Goal: Obtain resource: Download file/media

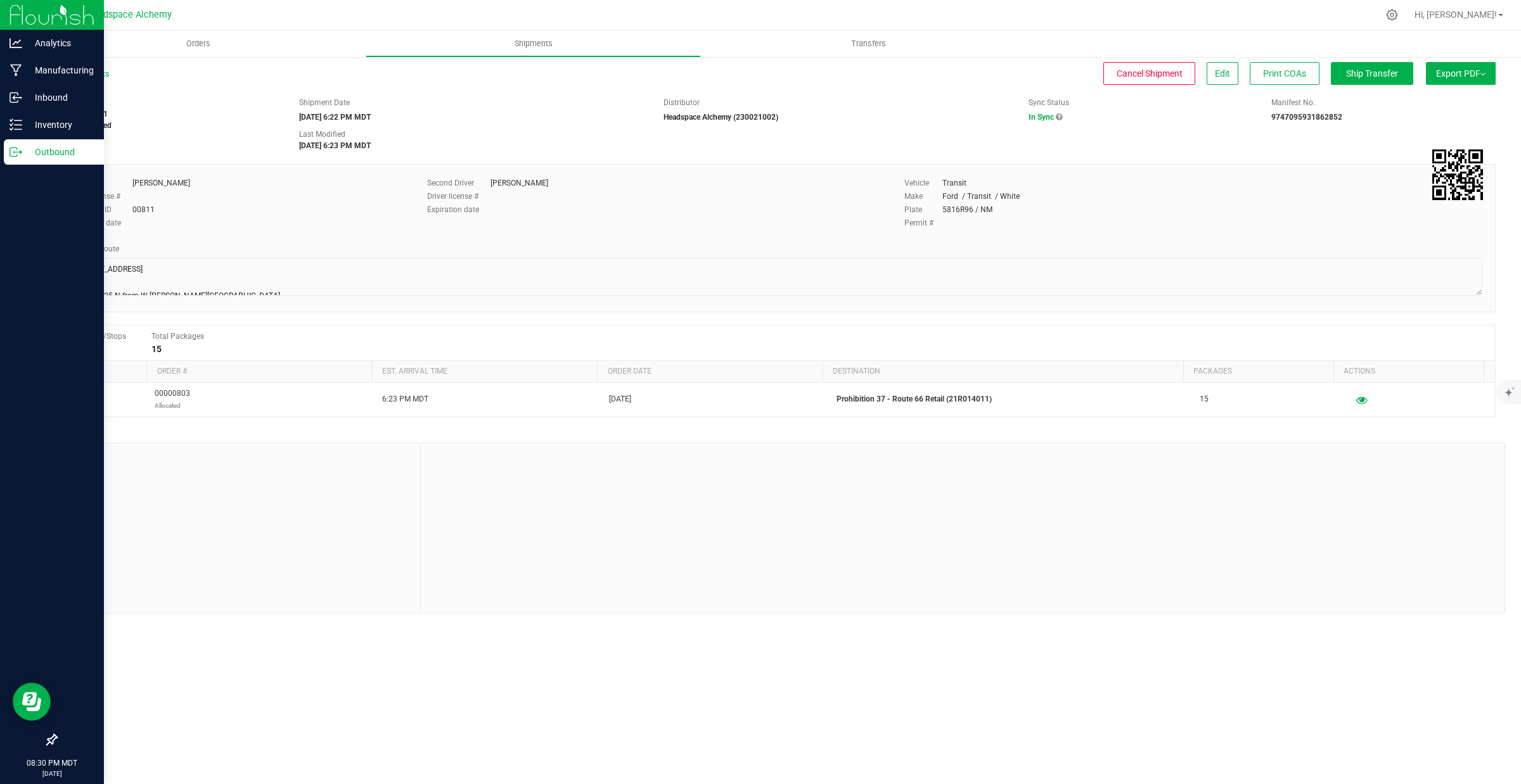
click at [24, 153] on p "Outbound" at bounding box center [60, 152] width 76 height 15
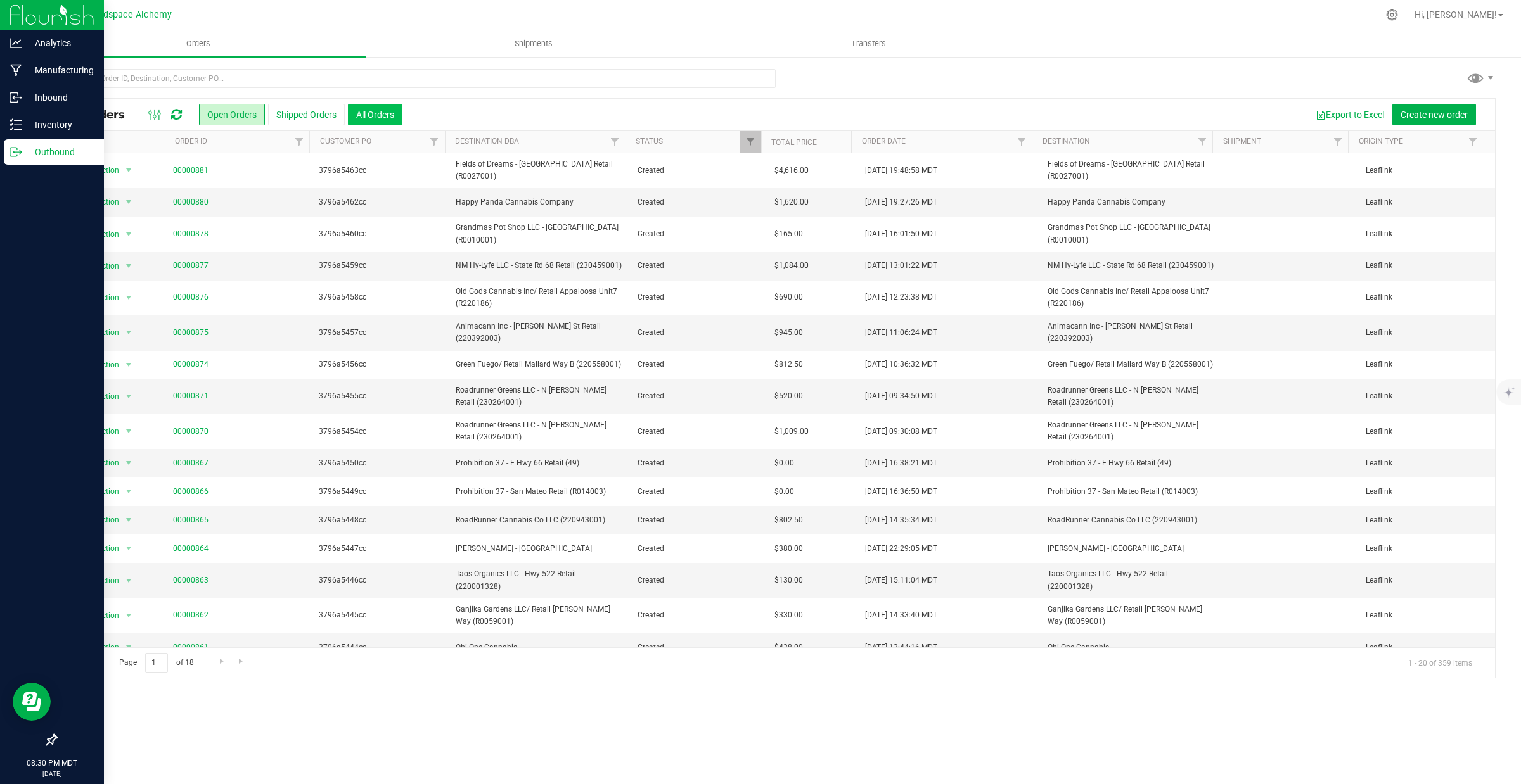
click at [378, 112] on button "All Orders" at bounding box center [375, 114] width 54 height 22
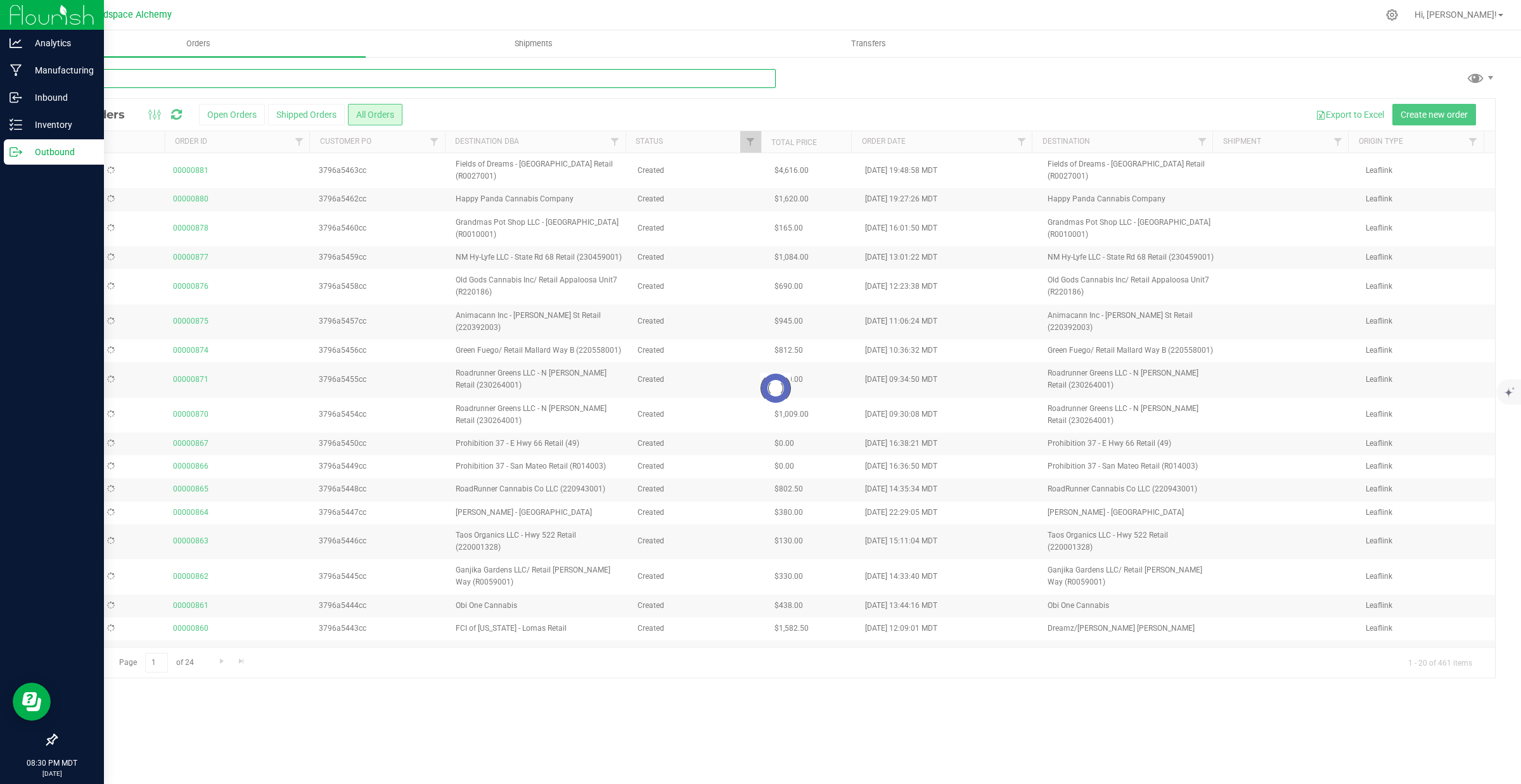
click at [370, 81] on input "text" at bounding box center [416, 78] width 720 height 19
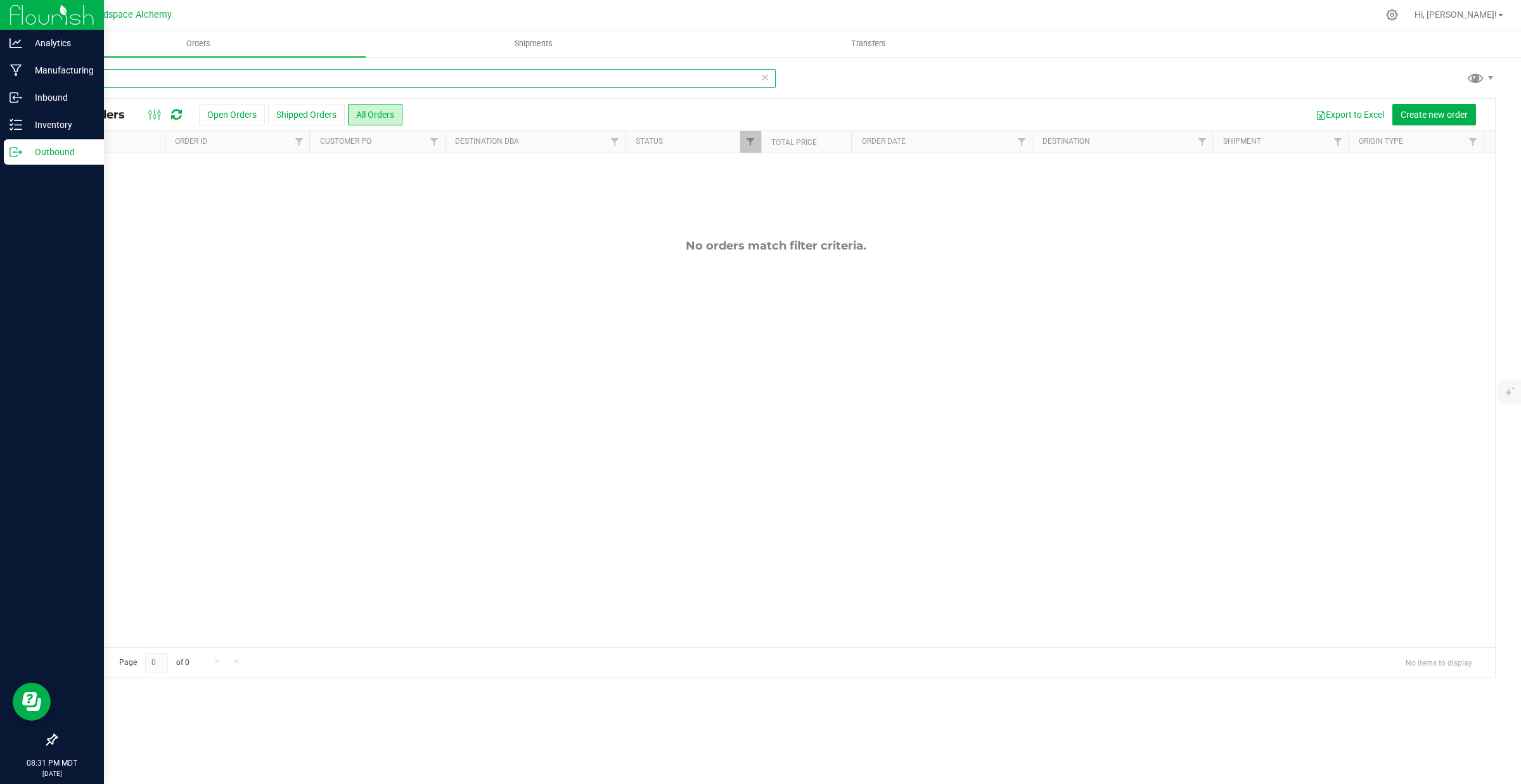
type input "s"
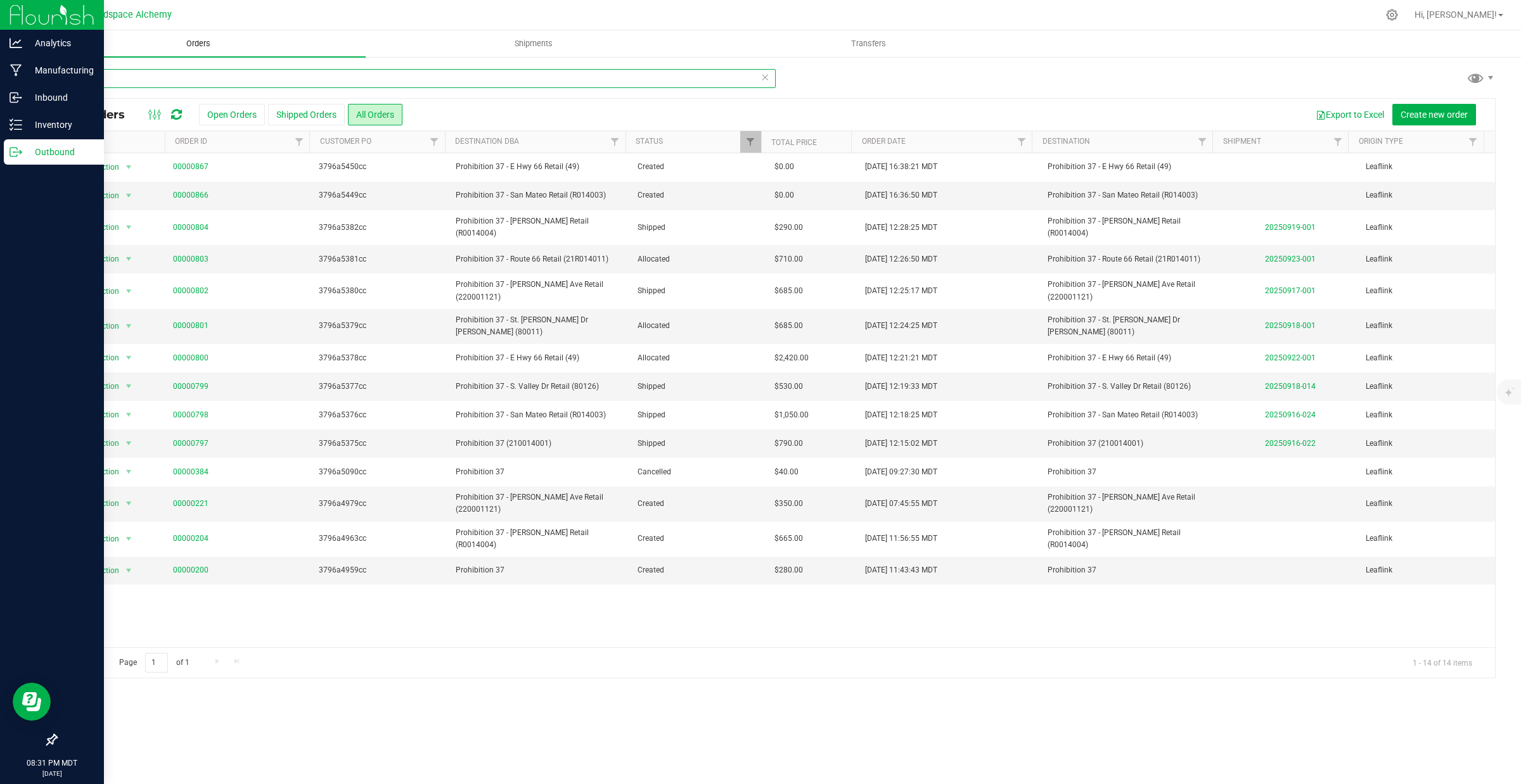
type input "proh"
drag, startPoint x: 115, startPoint y: 80, endPoint x: 20, endPoint y: 59, distance: 97.3
click at [20, 59] on div "Analytics Manufacturing Inbound Inventory Outbound 08:32 PM MDT [DATE] 09/22 He…" at bounding box center [760, 392] width 1521 height 784
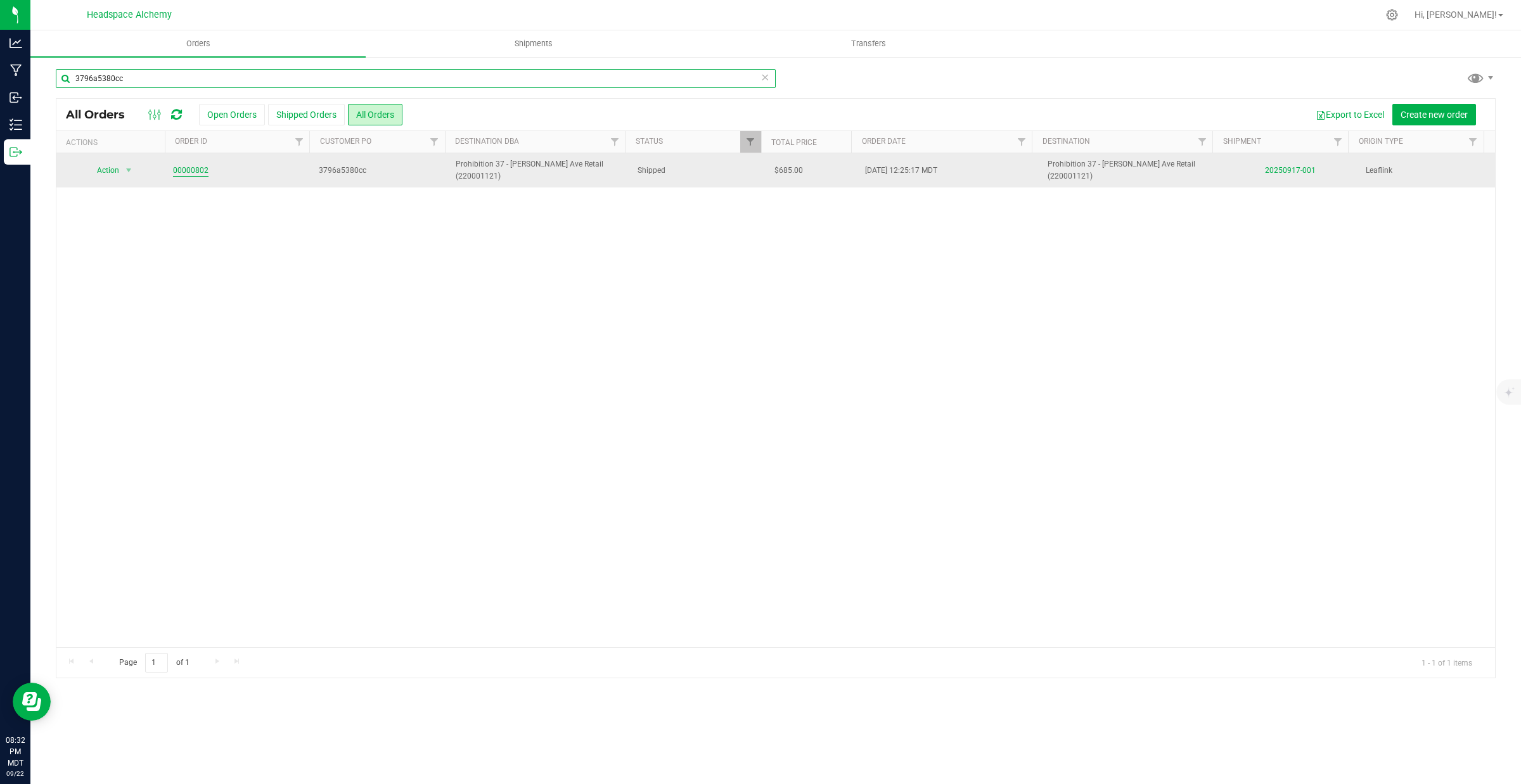
type input "3796a5380cc"
click at [188, 169] on link "00000802" at bounding box center [190, 170] width 35 height 12
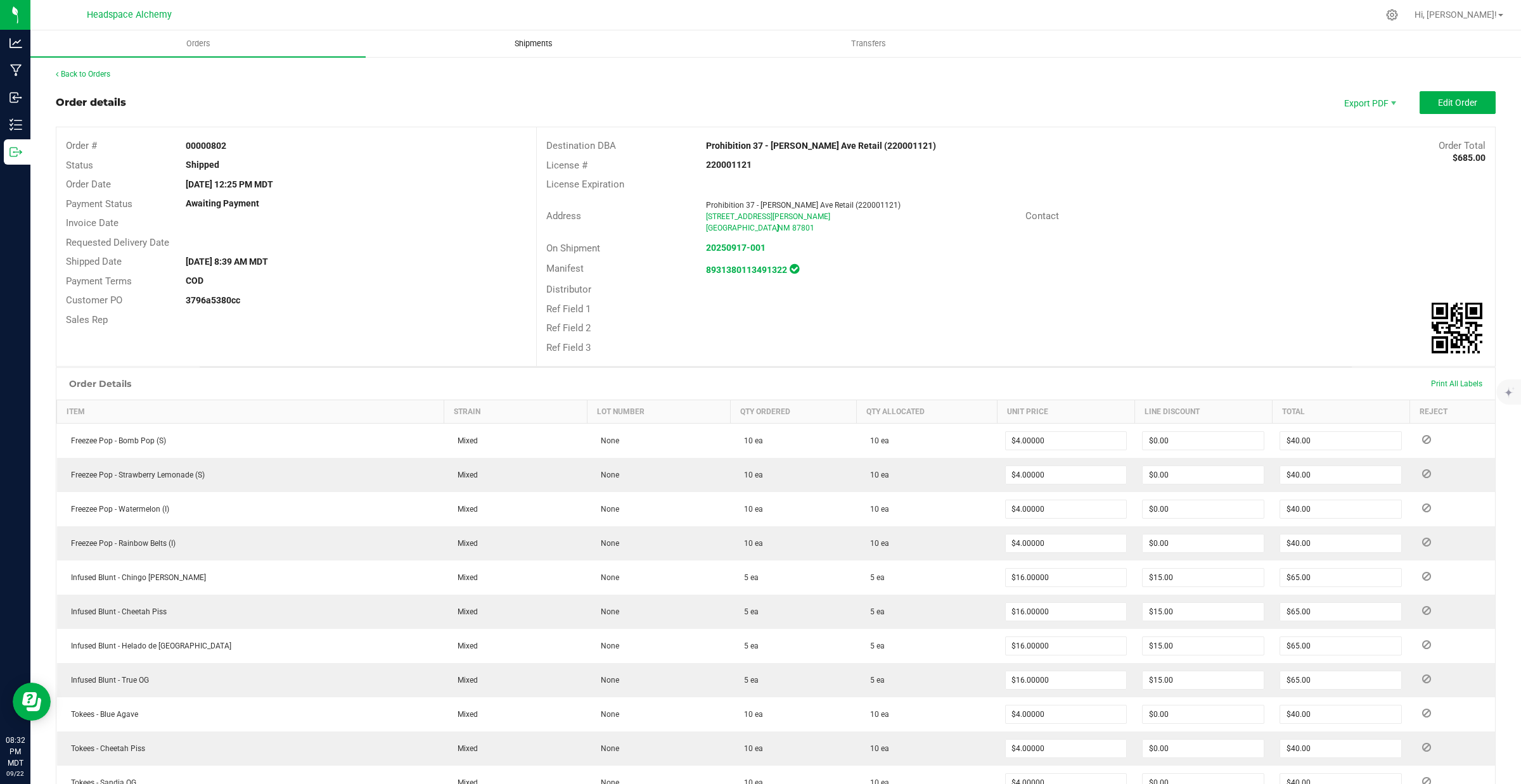
click at [546, 47] on span "Shipments" at bounding box center [534, 44] width 72 height 11
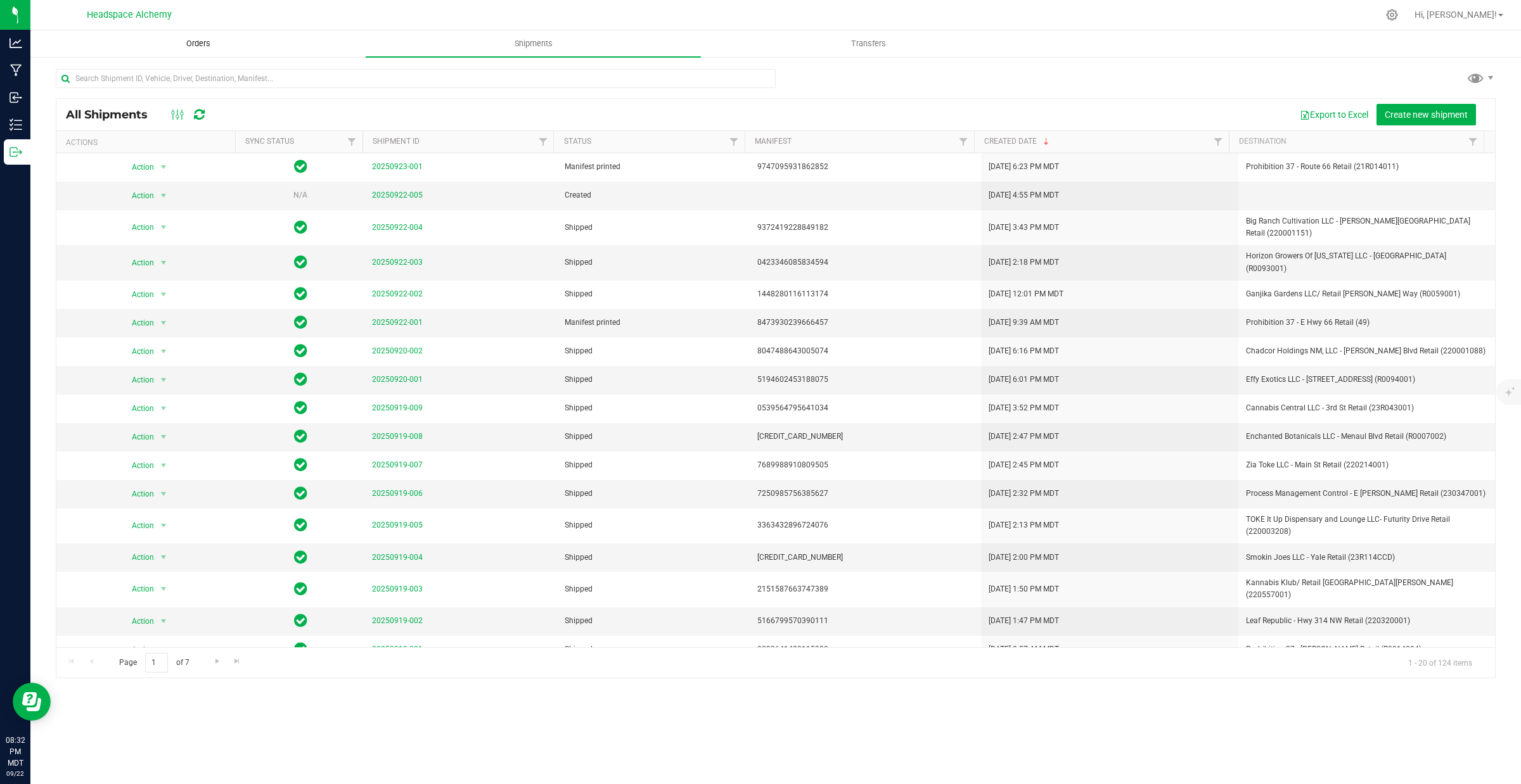
click at [188, 50] on uib-tab-heading "Orders" at bounding box center [198, 44] width 334 height 26
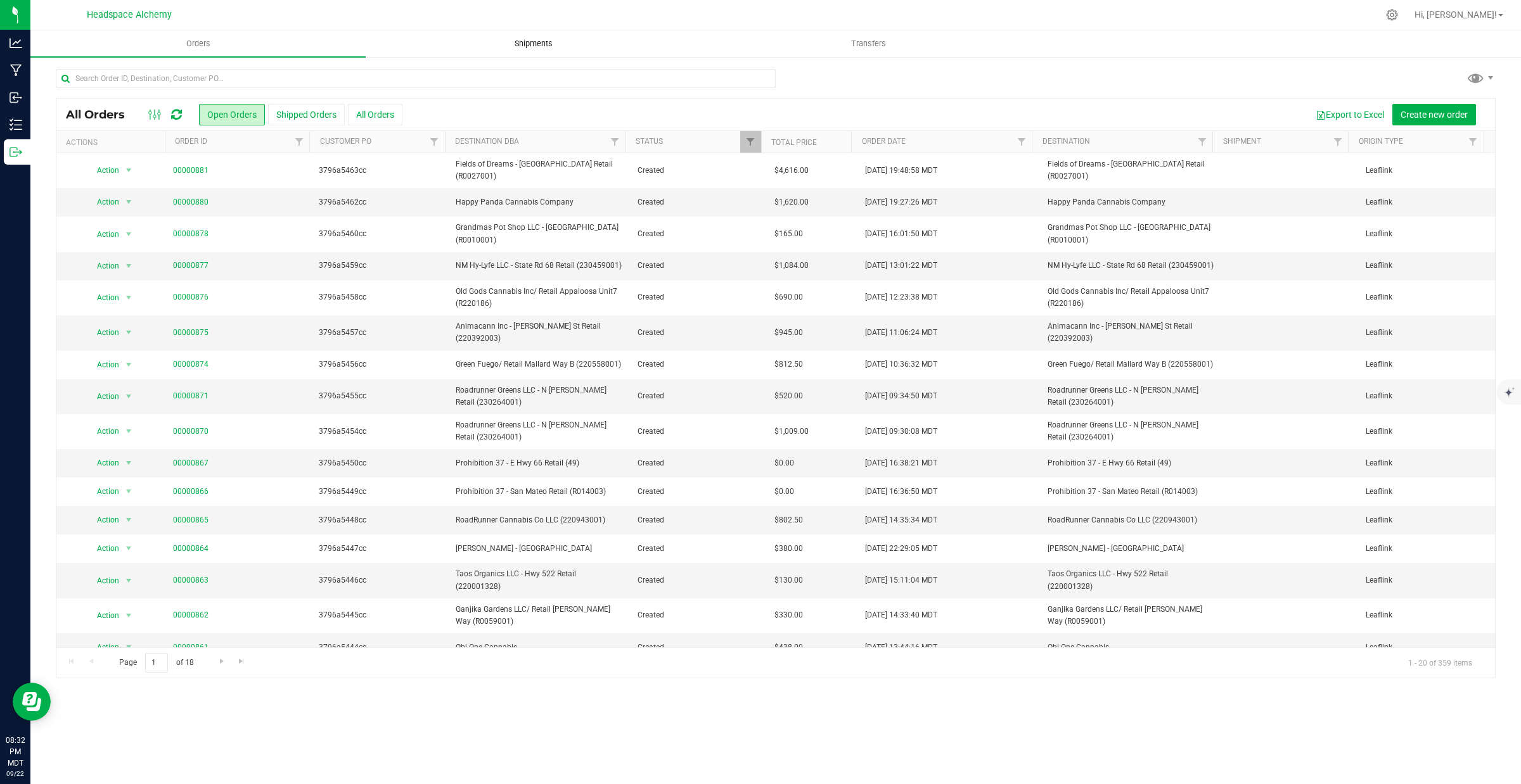
click at [543, 35] on uib-tab-heading "Shipments" at bounding box center [533, 44] width 334 height 26
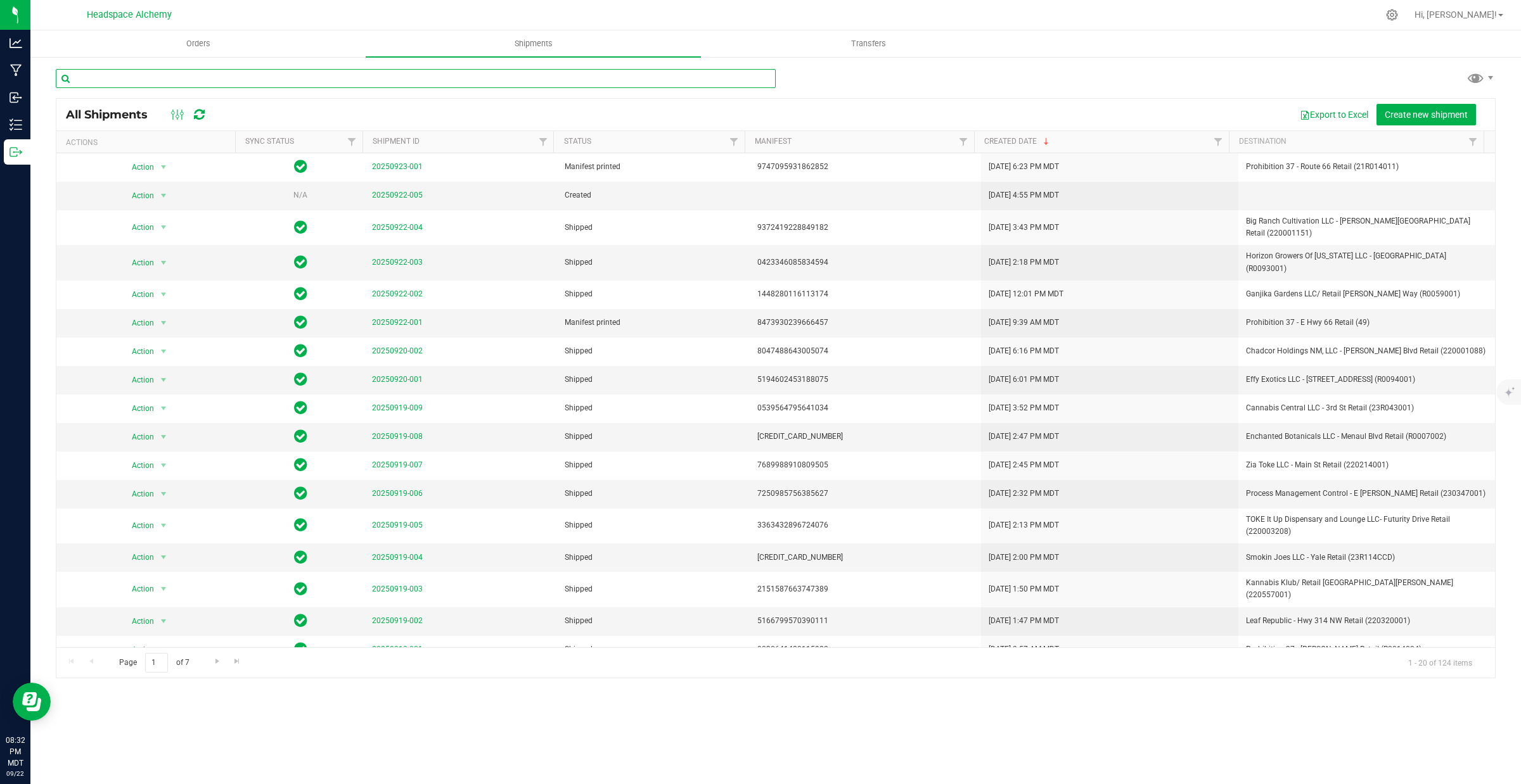
click at [226, 82] on input "text" at bounding box center [416, 78] width 720 height 19
paste input "3796a5380cc"
type input "3796a5380cc"
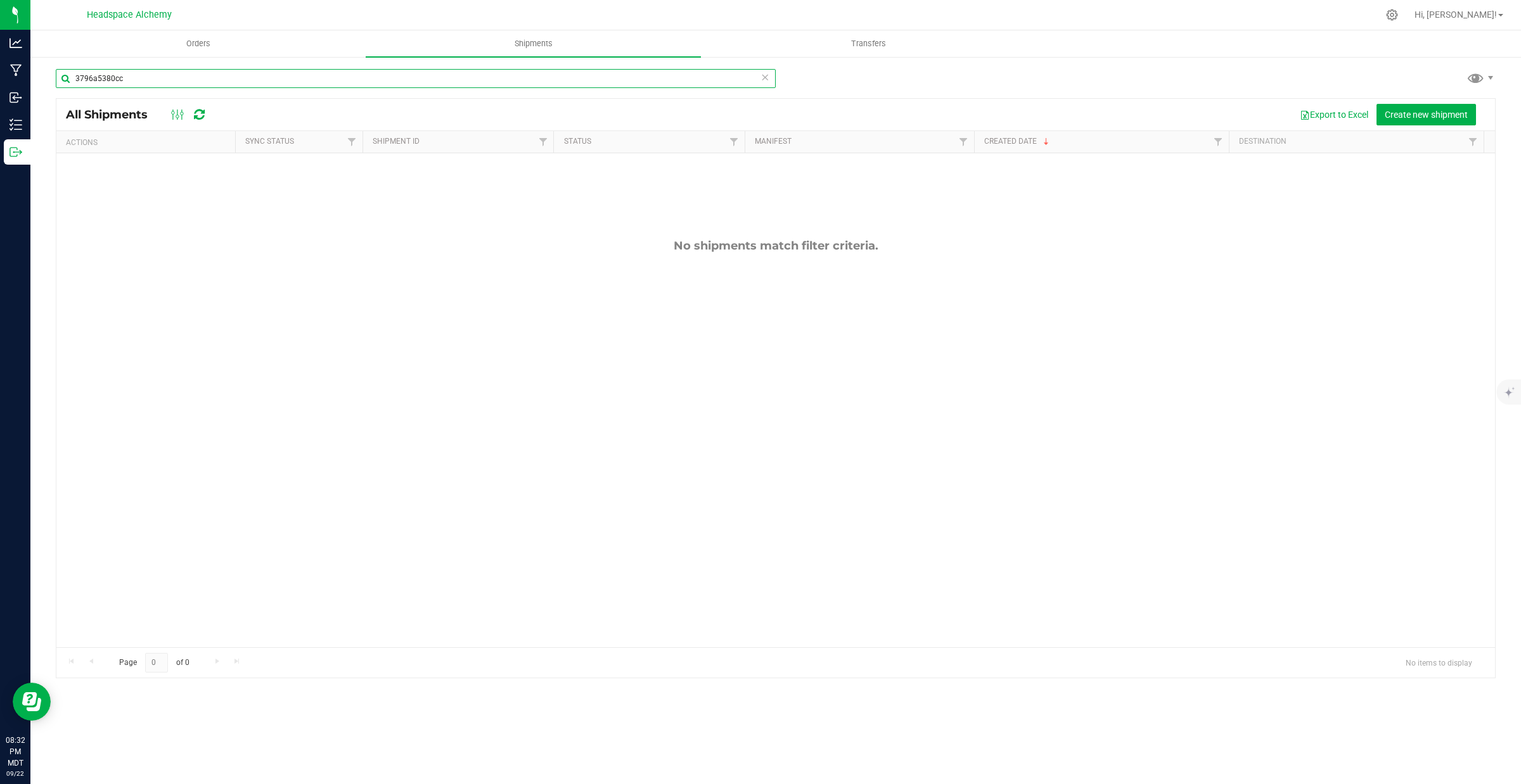
drag, startPoint x: 141, startPoint y: 71, endPoint x: 39, endPoint y: 73, distance: 102.0
click at [42, 73] on div "3796a5380cc All Shipments Export to Excel Create new shipment Actions Sync Stat…" at bounding box center [775, 374] width 1491 height 635
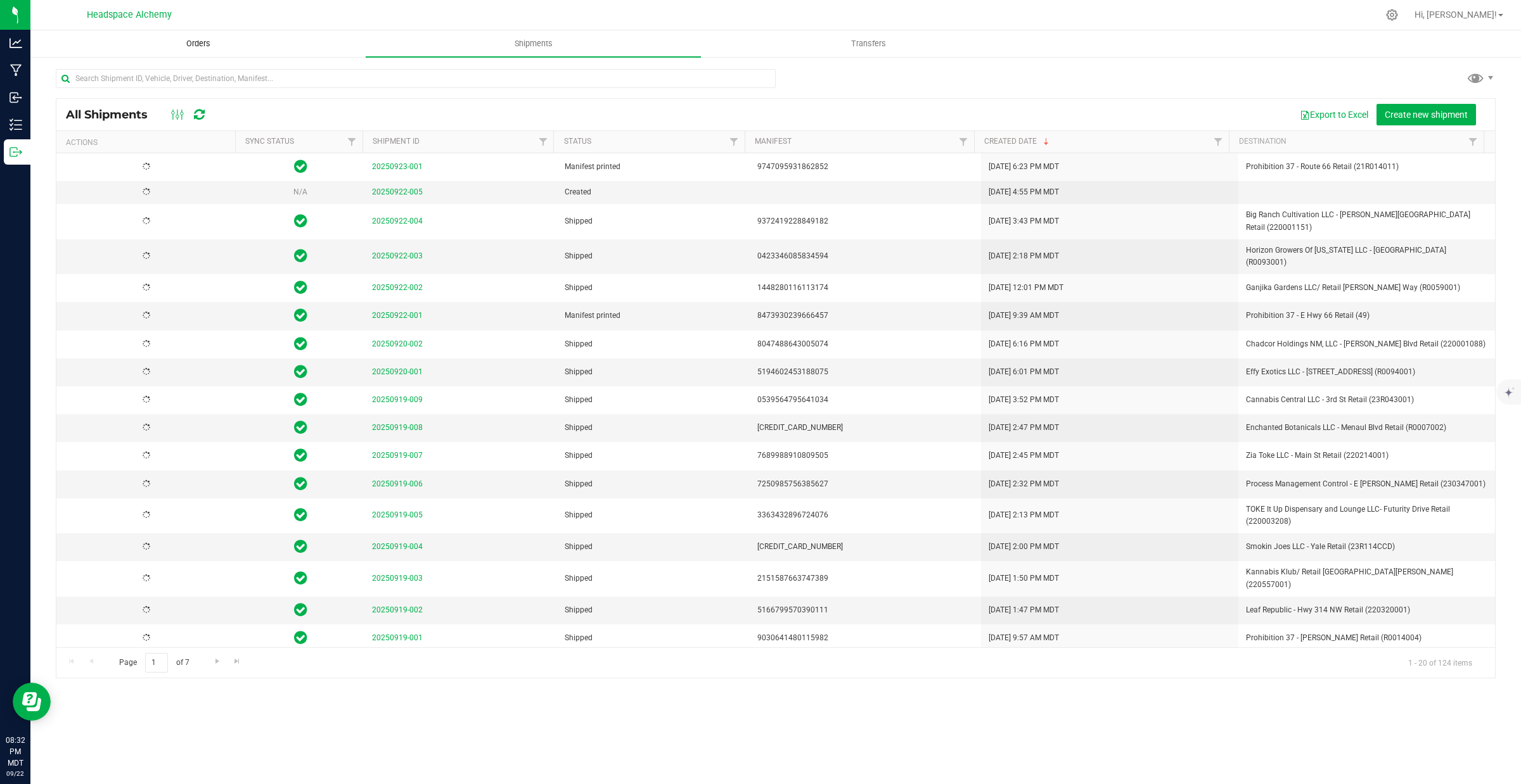
click at [202, 41] on span "Orders" at bounding box center [198, 44] width 58 height 11
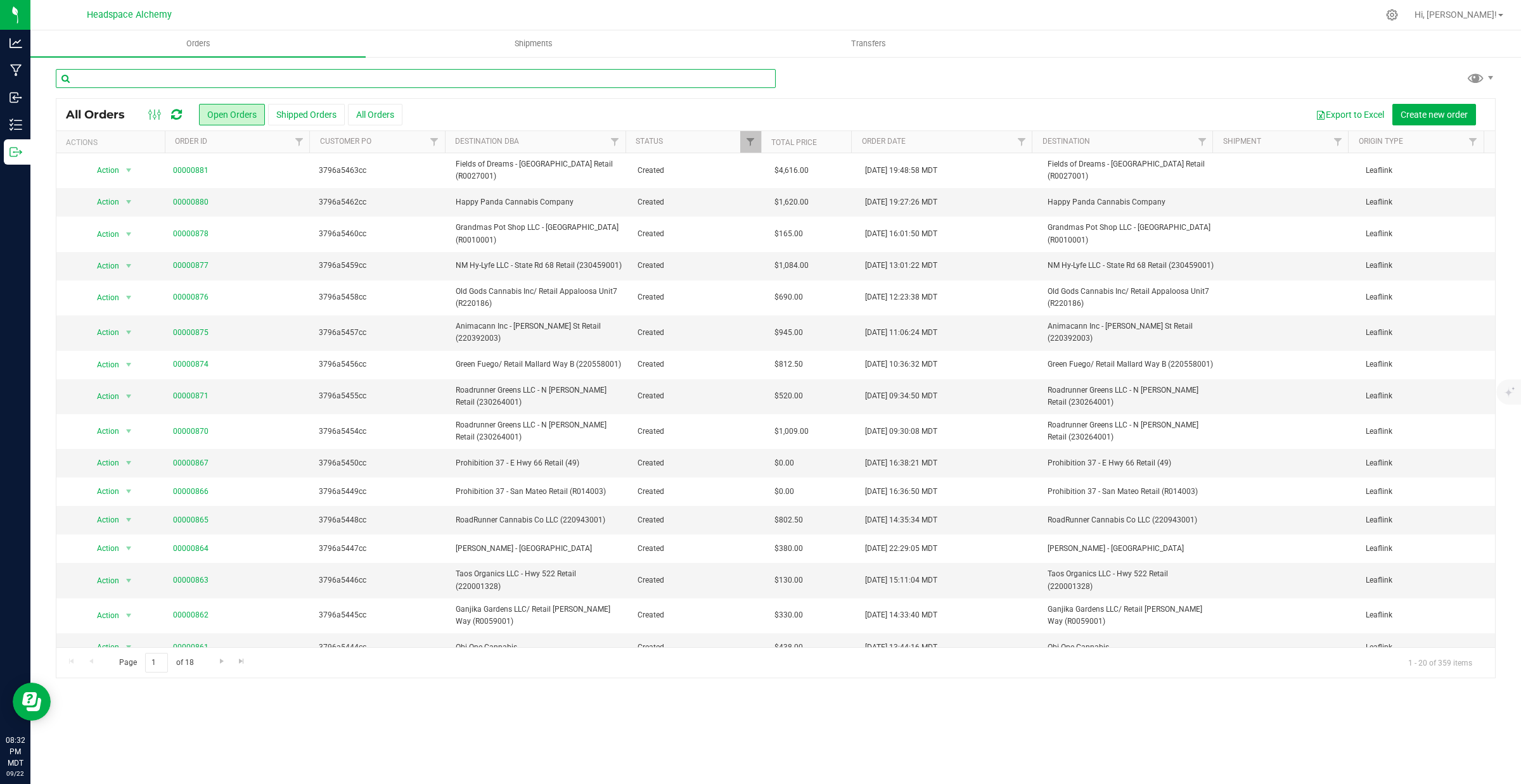
paste input "3796a5380cc"
type input "3796a5380cc"
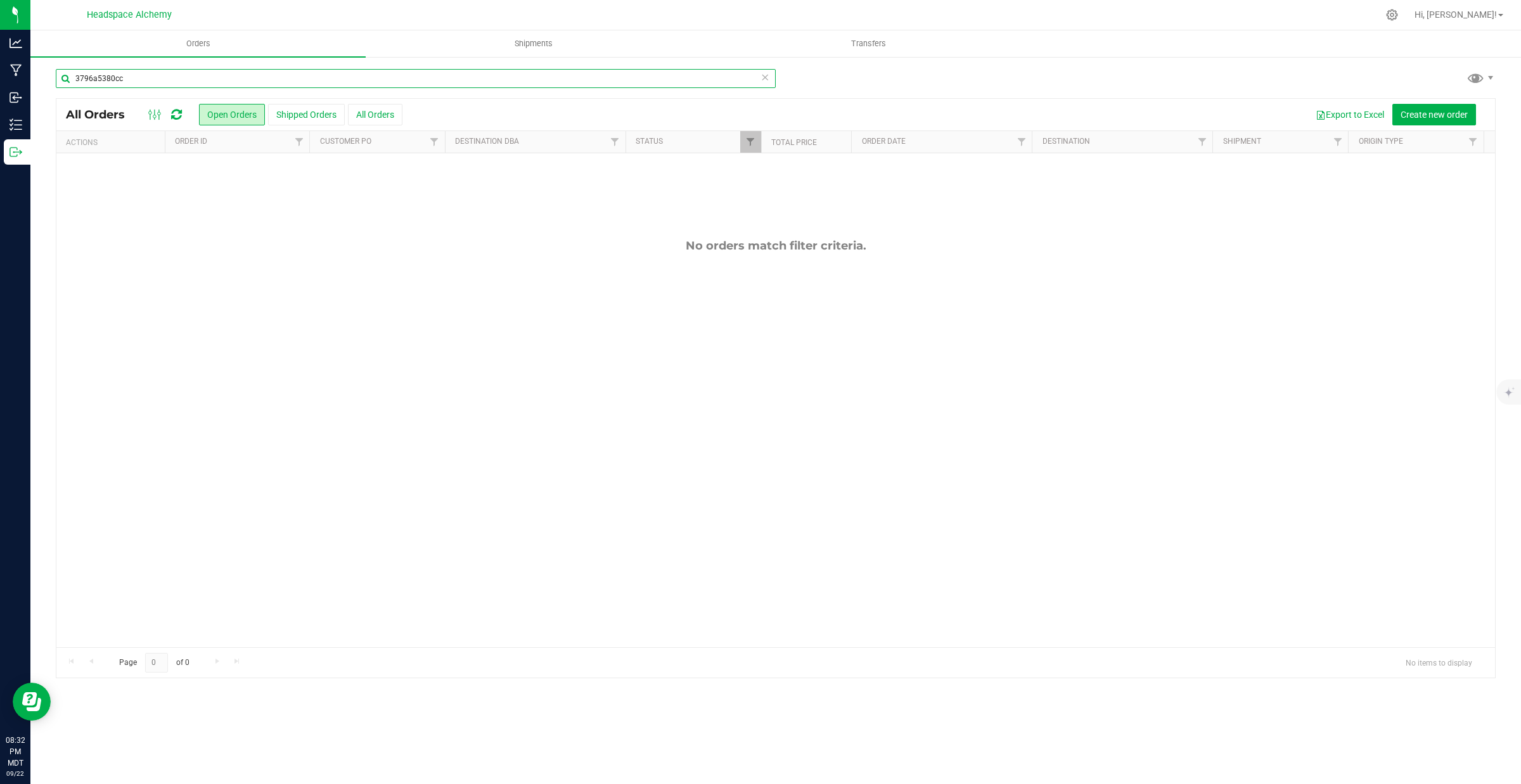
drag, startPoint x: 126, startPoint y: 74, endPoint x: 35, endPoint y: 77, distance: 91.0
click at [35, 77] on div "3796a5380cc All Orders Open Orders Shipped Orders All Orders Export to Excel Cr…" at bounding box center [775, 374] width 1491 height 635
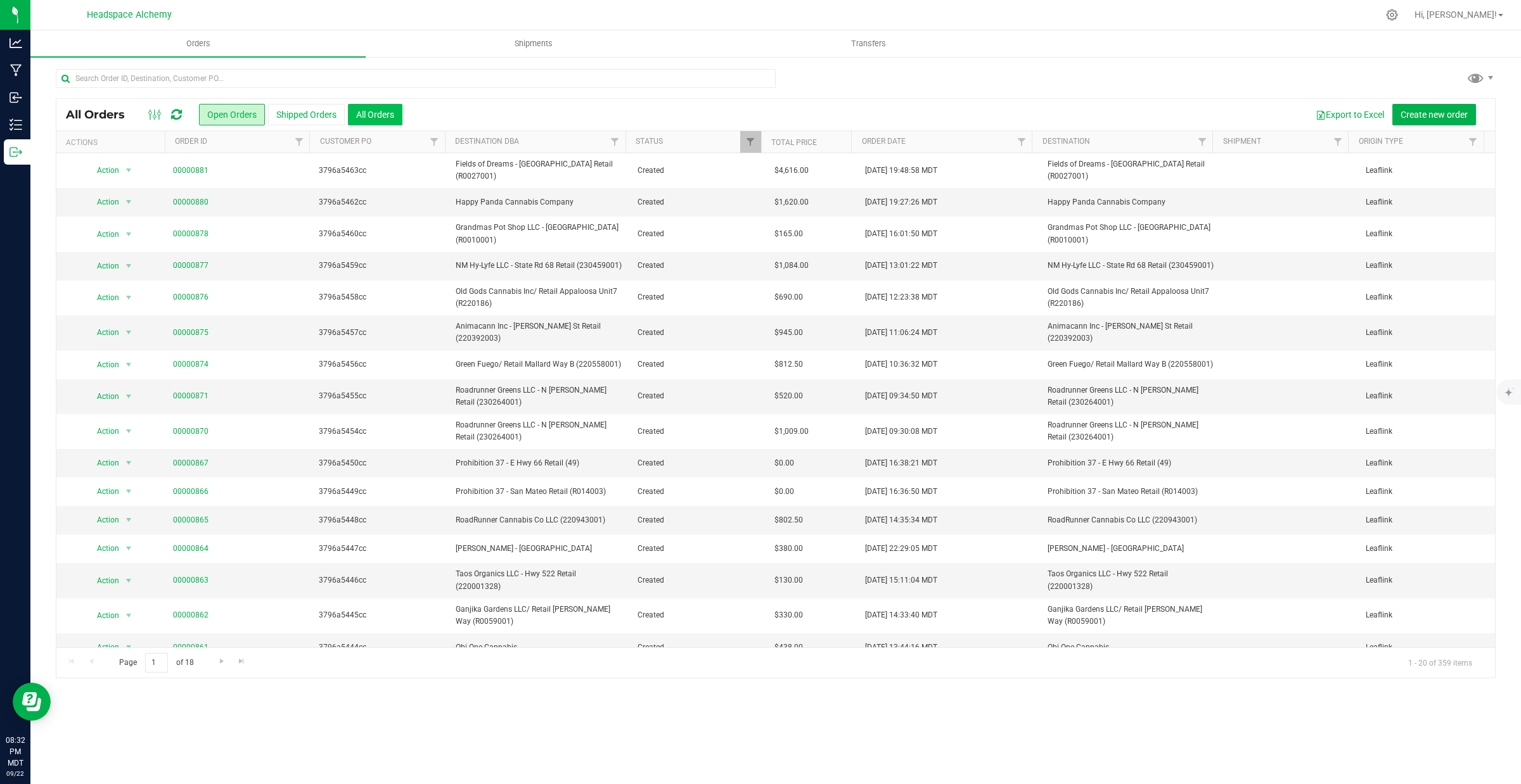
click at [371, 119] on button "All Orders" at bounding box center [375, 114] width 54 height 22
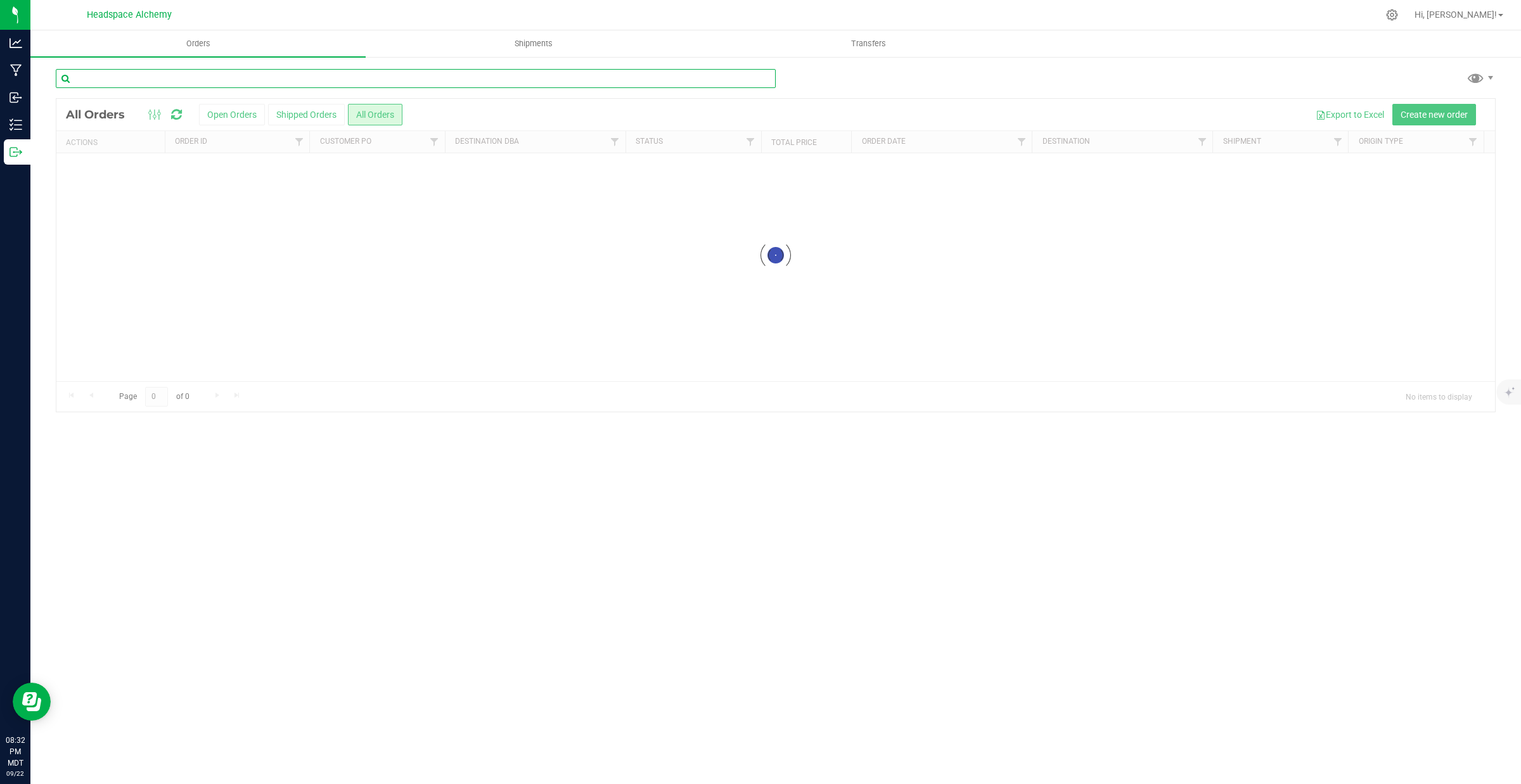
click at [226, 74] on input "text" at bounding box center [416, 78] width 720 height 19
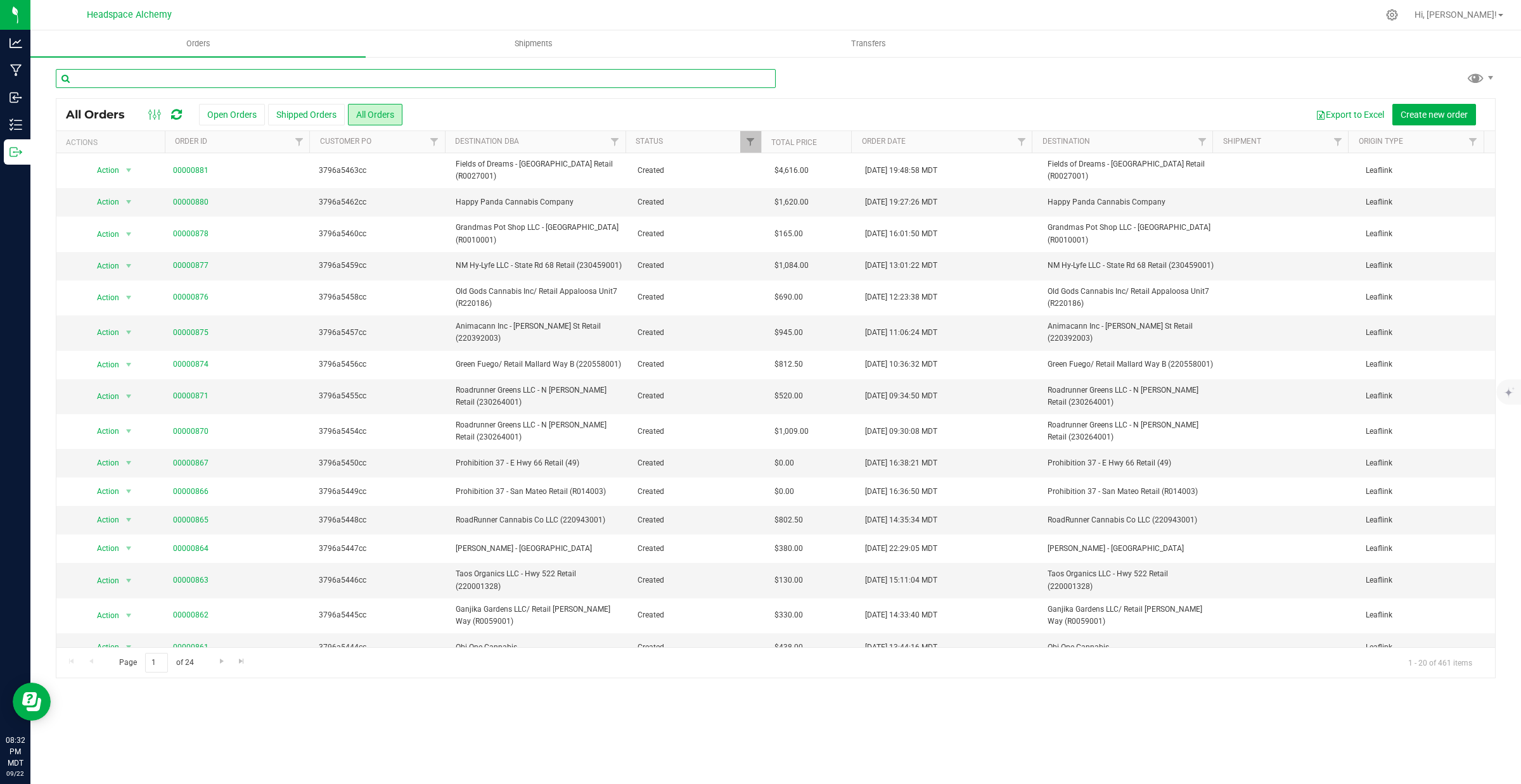
paste input "3796a5380cc"
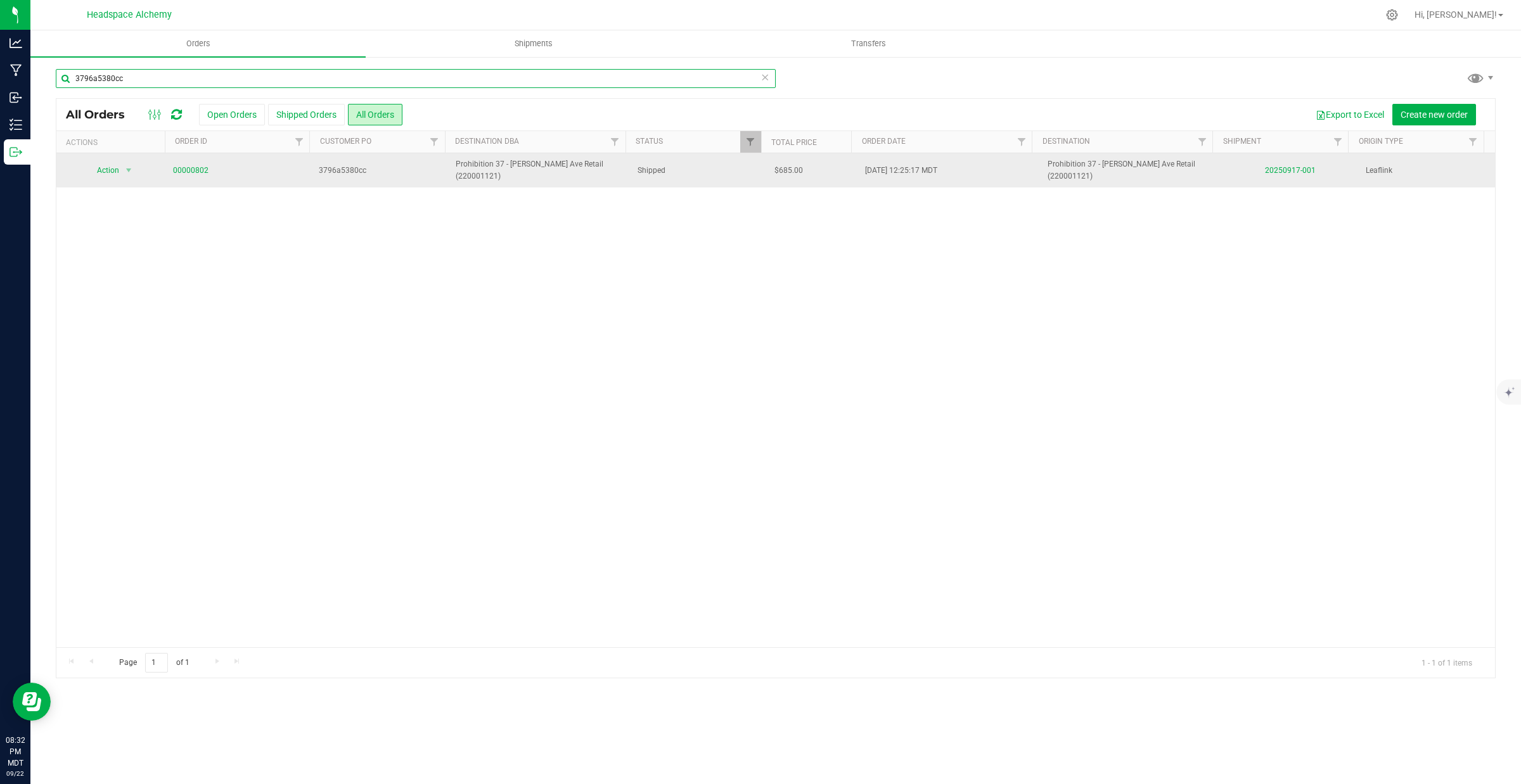
type input "3796a5380cc"
drag, startPoint x: 218, startPoint y: 168, endPoint x: 171, endPoint y: 168, distance: 47.0
click at [171, 168] on td "00000802" at bounding box center [238, 170] width 146 height 34
copy link "00000802"
click at [1265, 170] on link "20250917-001" at bounding box center [1290, 170] width 50 height 9
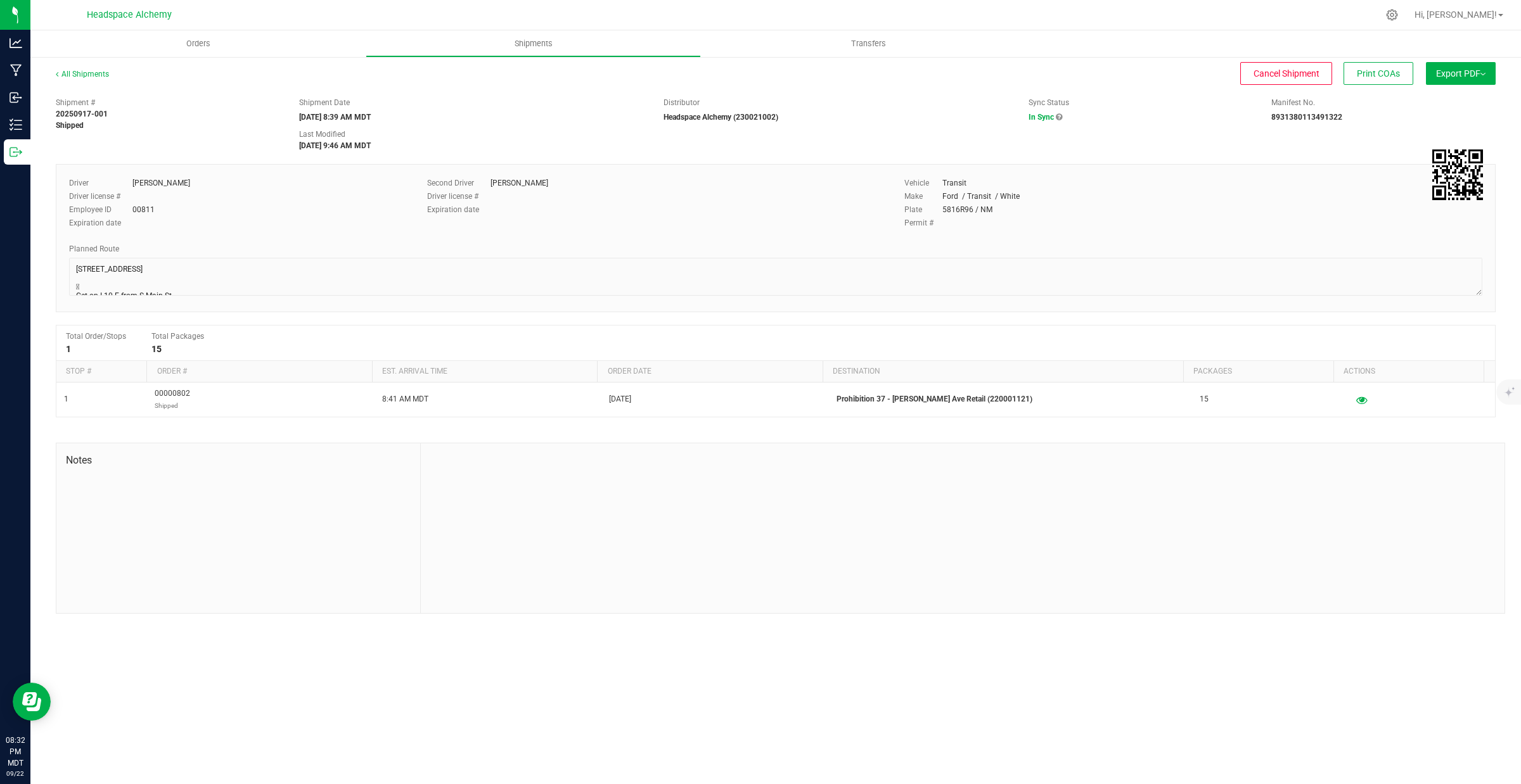
click at [1471, 74] on span "Export PDF" at bounding box center [1461, 74] width 50 height 10
click at [1451, 97] on span "Manifest by Package ID" at bounding box center [1442, 101] width 81 height 9
click at [81, 76] on link "All Shipments" at bounding box center [82, 74] width 54 height 9
